Goal: Task Accomplishment & Management: Manage account settings

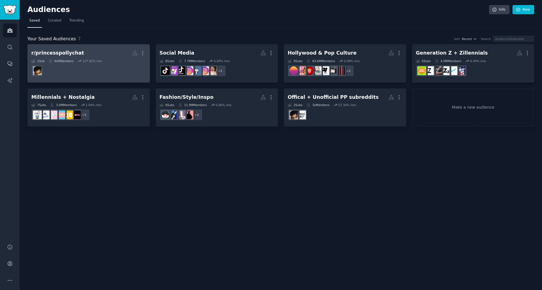
click at [93, 51] on h2 "r/princesspollychat More" at bounding box center [88, 53] width 115 height 10
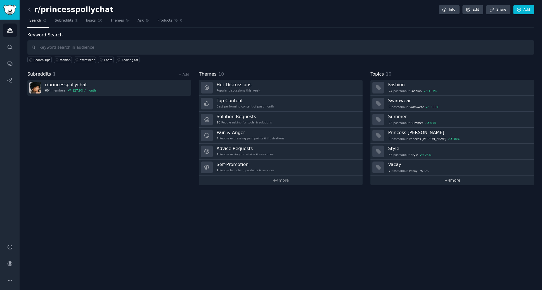
click at [461, 181] on link "+ 4 more" at bounding box center [453, 180] width 164 height 10
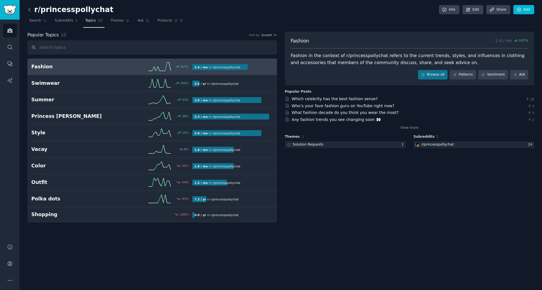
click at [29, 9] on icon at bounding box center [30, 9] width 2 height 3
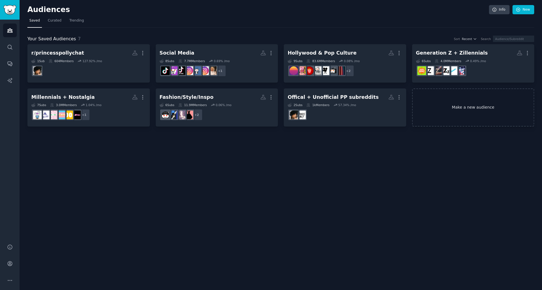
click at [473, 109] on link "Make a new audience" at bounding box center [473, 107] width 123 height 38
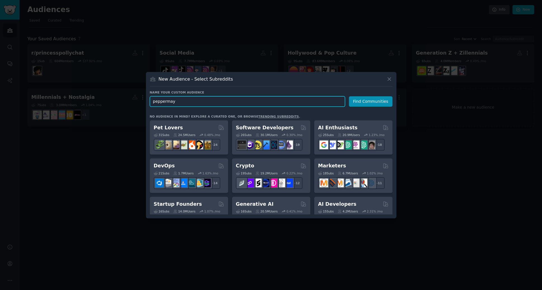
type input "peppermayo"
click button "Find Communities" at bounding box center [371, 101] width 44 height 10
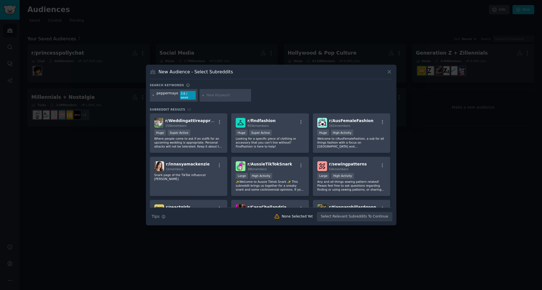
click at [154, 96] on icon at bounding box center [153, 95] width 3 height 3
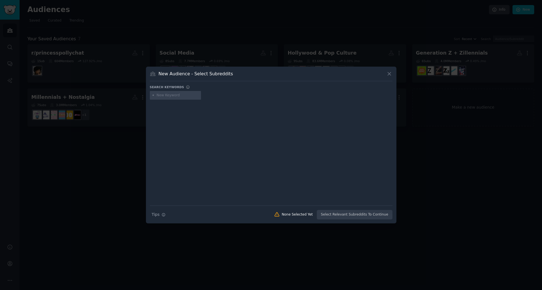
click at [159, 95] on input "text" at bounding box center [178, 95] width 43 height 5
type input "australianbrands"
click at [172, 95] on div "australianbrands" at bounding box center [171, 95] width 29 height 5
click at [153, 95] on icon at bounding box center [152, 95] width 1 height 1
click at [177, 96] on input "text" at bounding box center [178, 95] width 43 height 5
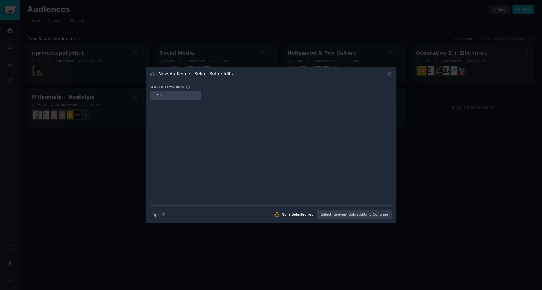
type input "a"
type input "fashion brands"
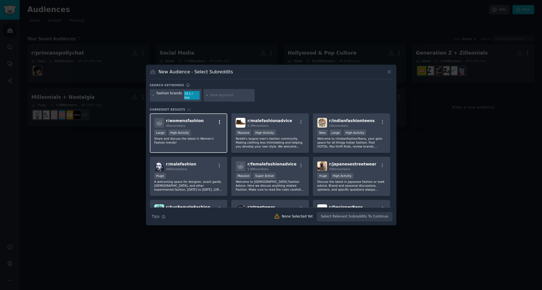
click at [219, 120] on icon "button" at bounding box center [219, 122] width 1 height 4
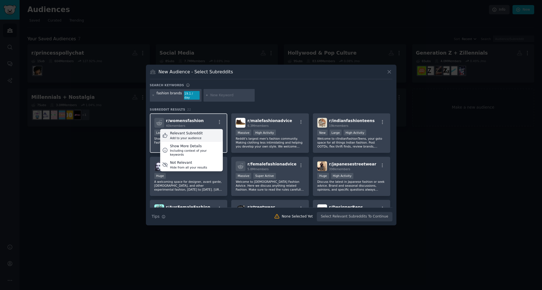
click at [203, 131] on div "Relevant Subreddit Add to your audience" at bounding box center [191, 135] width 63 height 13
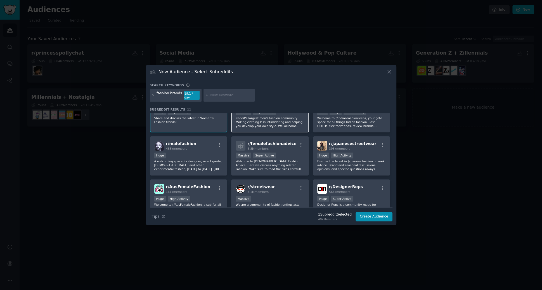
scroll to position [27, 0]
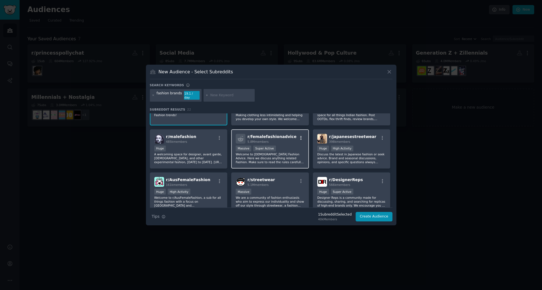
click at [300, 135] on icon "button" at bounding box center [301, 137] width 5 height 5
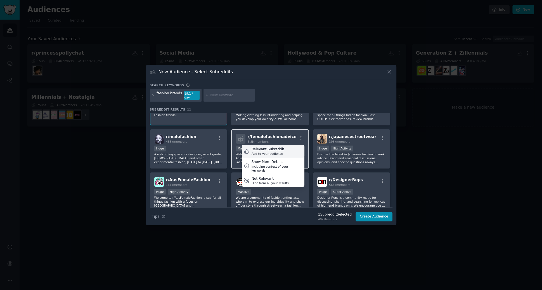
click at [289, 147] on div "Relevant Subreddit Add to your audience" at bounding box center [273, 151] width 63 height 13
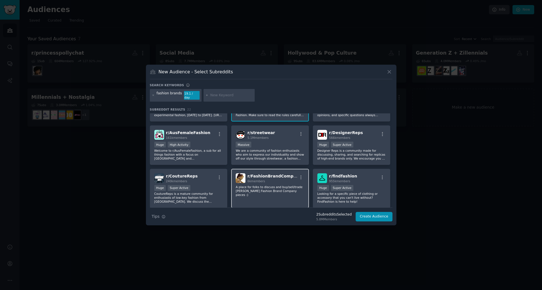
scroll to position [64, 0]
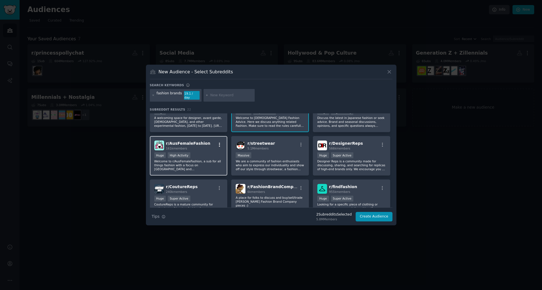
click at [220, 142] on icon "button" at bounding box center [219, 144] width 5 height 5
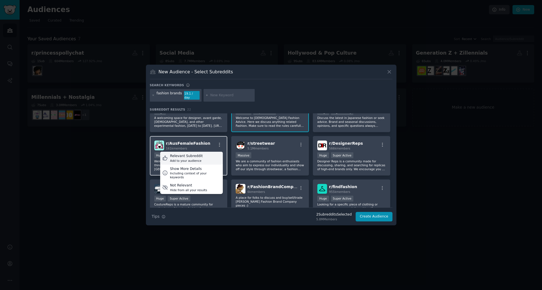
click at [206, 154] on div "Relevant Subreddit Add to your audience" at bounding box center [191, 158] width 63 height 13
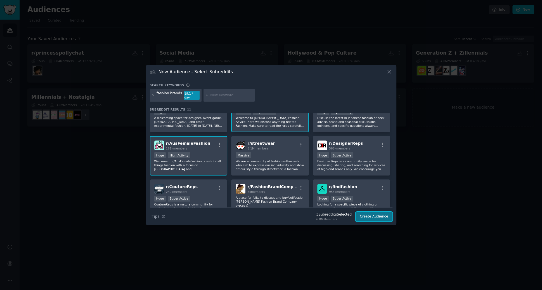
click at [380, 215] on button "Create Audience" at bounding box center [374, 217] width 37 height 10
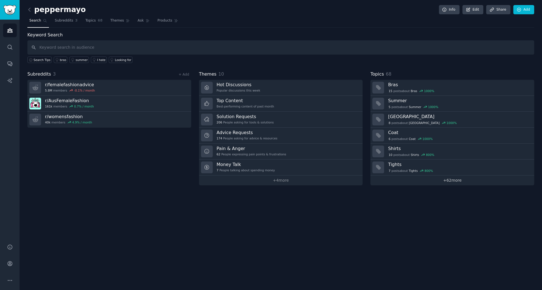
click at [455, 178] on link "+ 62 more" at bounding box center [453, 180] width 164 height 10
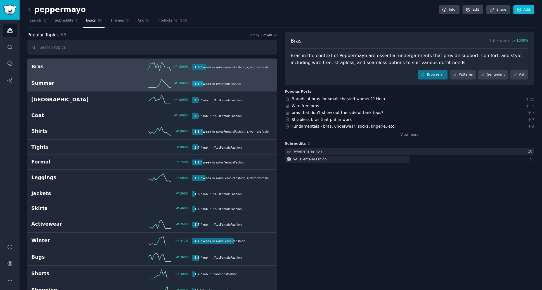
click at [64, 81] on h2 "Summer" at bounding box center [71, 83] width 81 height 7
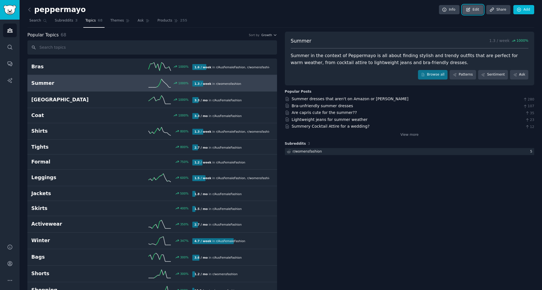
click at [472, 11] on link "Edit" at bounding box center [473, 10] width 21 height 10
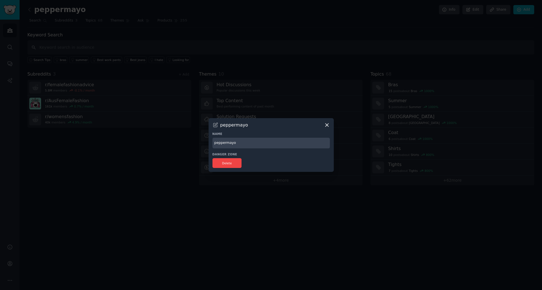
drag, startPoint x: 239, startPoint y: 143, endPoint x: 187, endPoint y: 140, distance: 51.8
click at [188, 141] on div "​ peppermayo Name peppermayo Danger Zone Delete" at bounding box center [271, 145] width 539 height 290
type input "Fashion Brands"
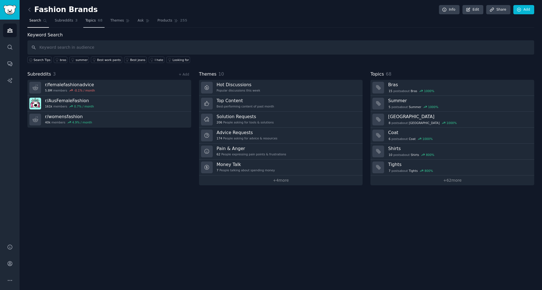
click at [94, 22] on span "Topics" at bounding box center [90, 20] width 10 height 5
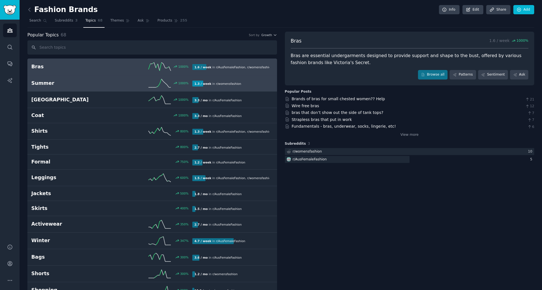
click at [69, 87] on link "Summer 1000 % 1.3 / week in r/ womensfashion" at bounding box center [152, 83] width 250 height 17
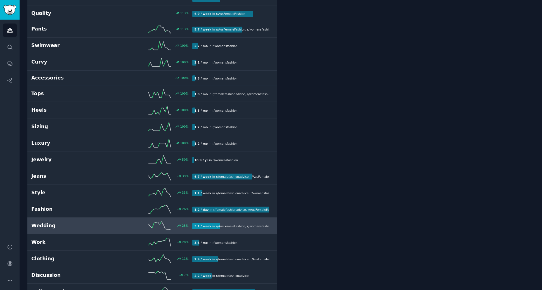
scroll to position [349, 0]
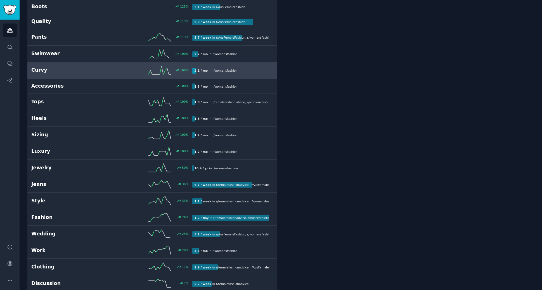
click at [90, 70] on h2 "Curvy" at bounding box center [71, 70] width 81 height 7
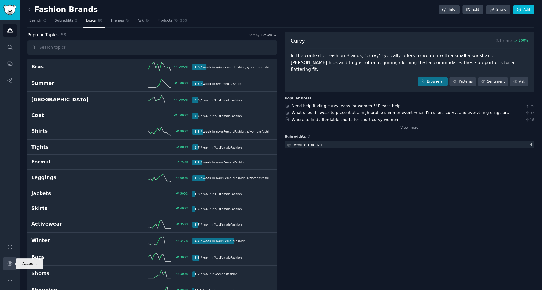
click at [13, 263] on link "Account" at bounding box center [10, 264] width 14 height 14
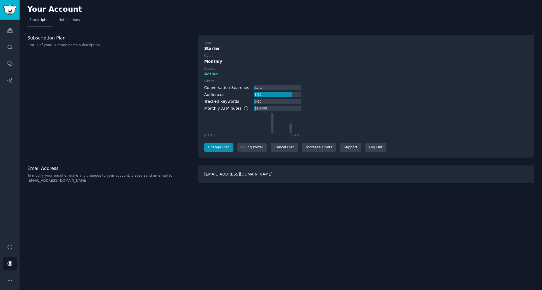
click at [49, 38] on h3 "Subscription Plan" at bounding box center [109, 38] width 165 height 6
click at [63, 37] on h3 "Subscription Plan" at bounding box center [109, 38] width 165 height 6
click at [213, 58] on div "Monthly" at bounding box center [366, 61] width 325 height 6
click at [211, 48] on div "Starter" at bounding box center [366, 49] width 325 height 6
click at [225, 146] on link "Change Plan" at bounding box center [218, 147] width 29 height 9
